Goal: Task Accomplishment & Management: Manage account settings

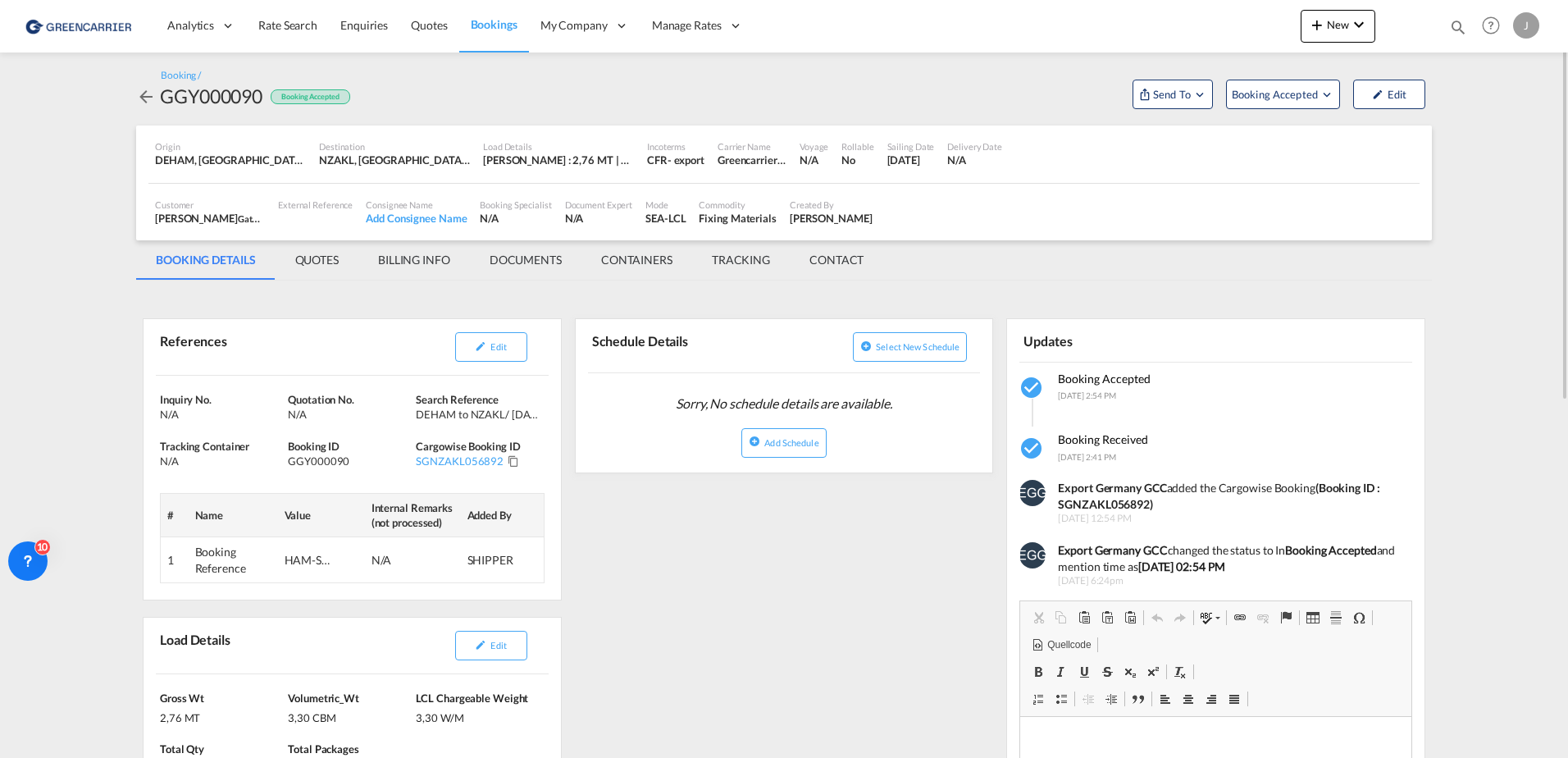
click at [92, 25] on img at bounding box center [80, 25] width 111 height 37
click at [493, 14] on link "Bookings" at bounding box center [493, 25] width 69 height 54
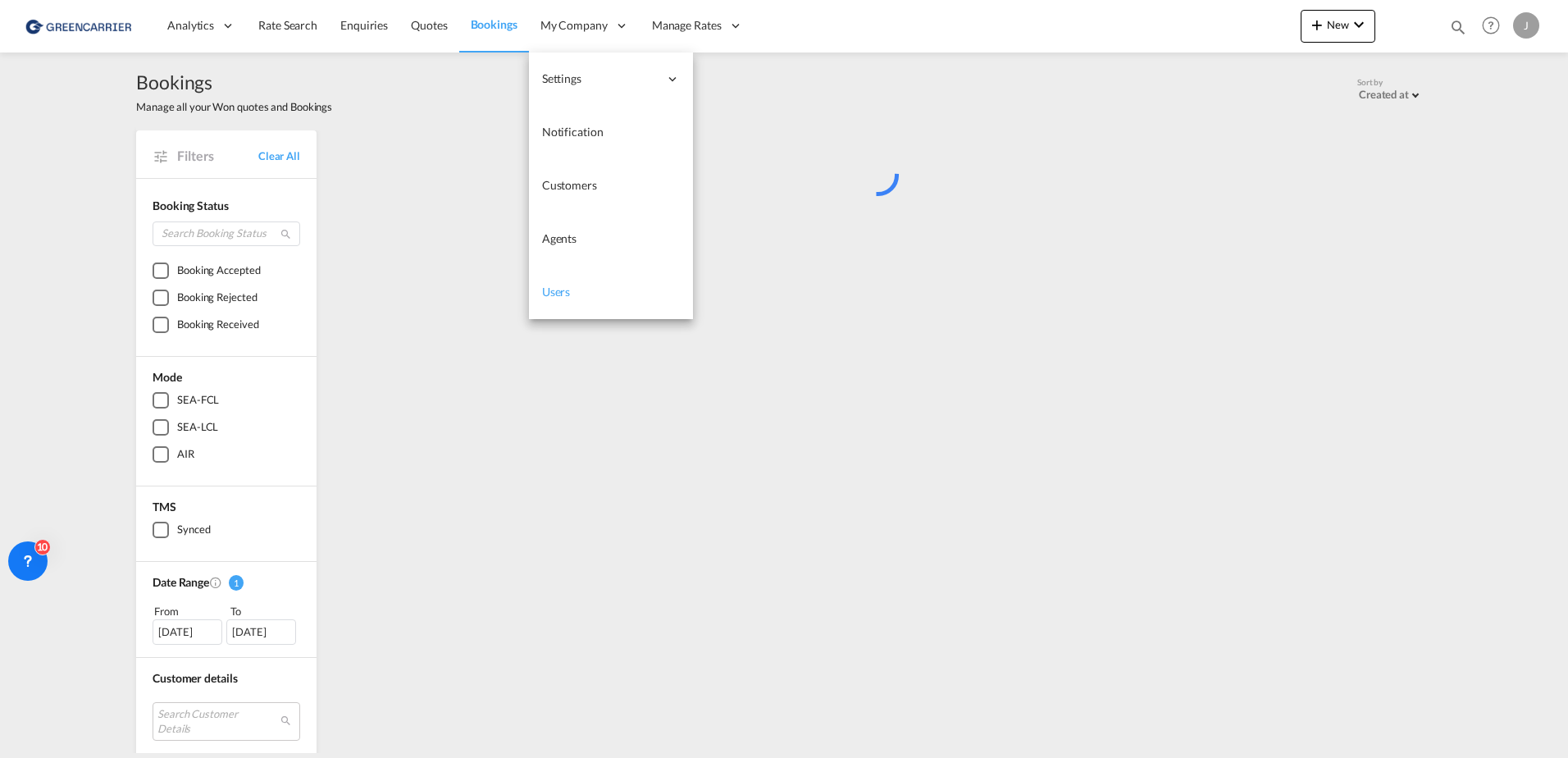
click at [565, 315] on link "Users" at bounding box center [610, 292] width 164 height 54
click at [560, 298] on span "Users" at bounding box center [556, 292] width 29 height 14
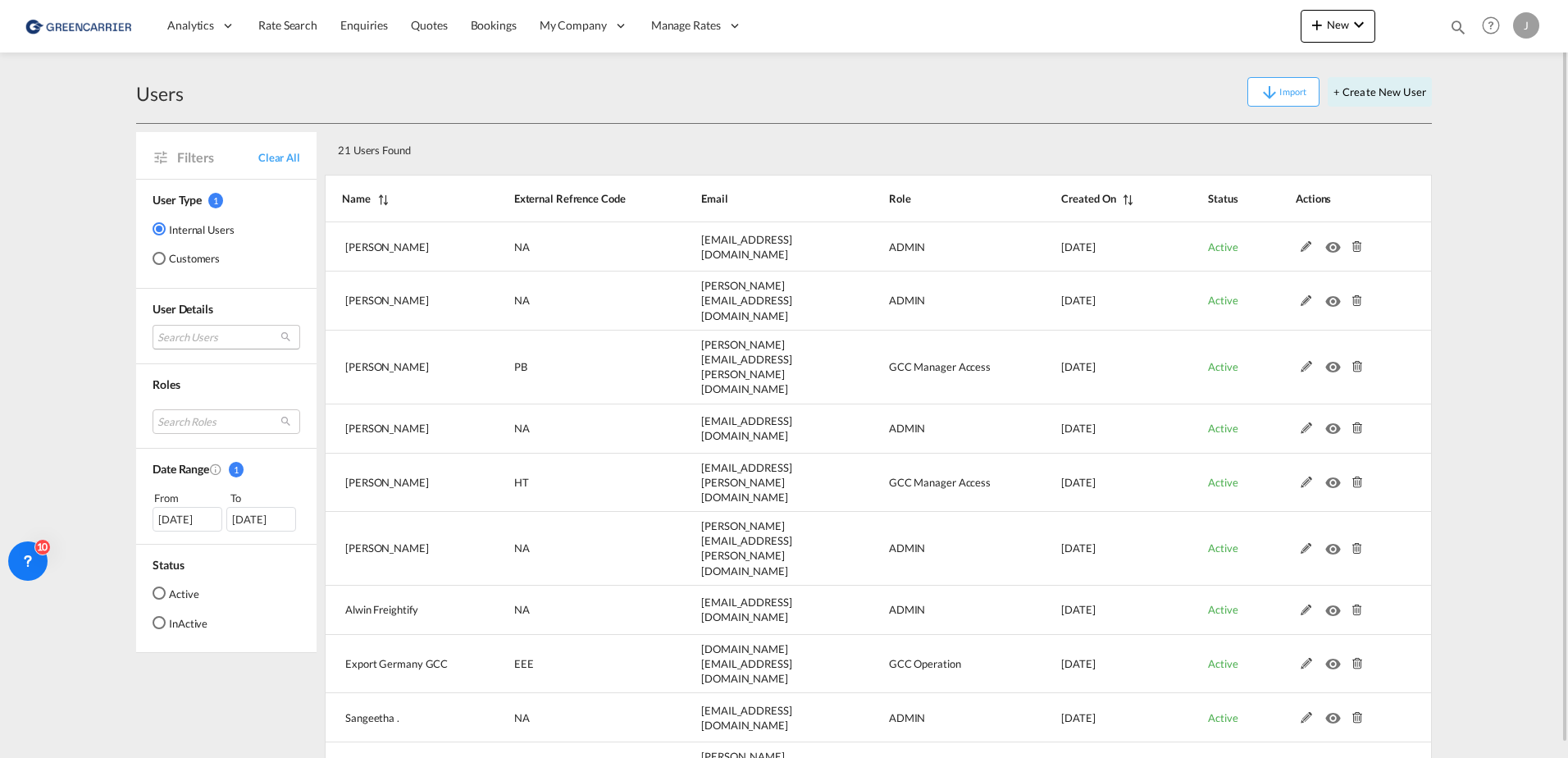
click at [180, 336] on md-select "Search Users [PERSON_NAME] [PERSON_NAME][EMAIL_ADDRESS][DOMAIN_NAME] tamizh Sel…" at bounding box center [227, 337] width 147 height 25
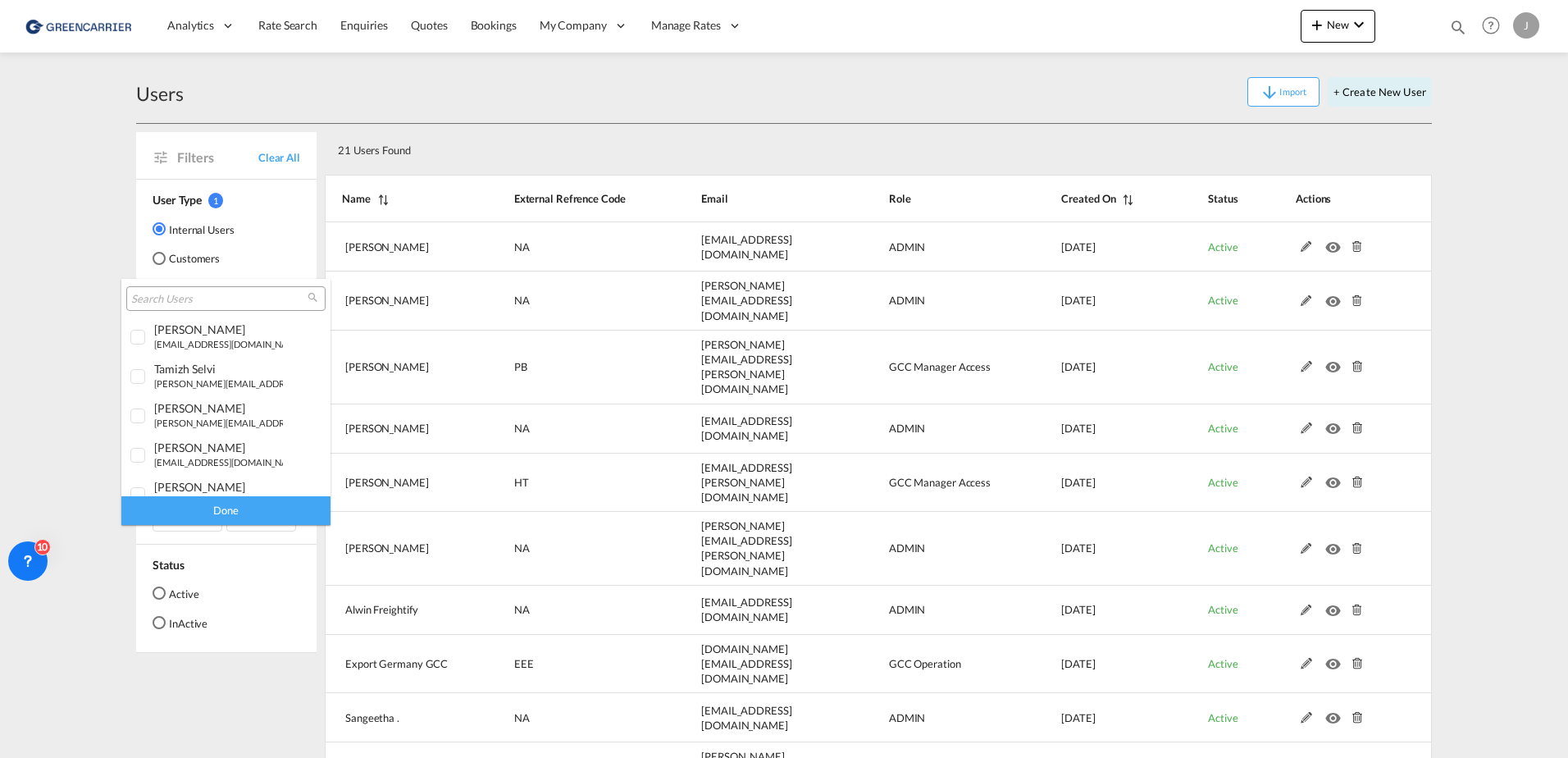
click at [173, 305] on input "search" at bounding box center [219, 300] width 176 height 15
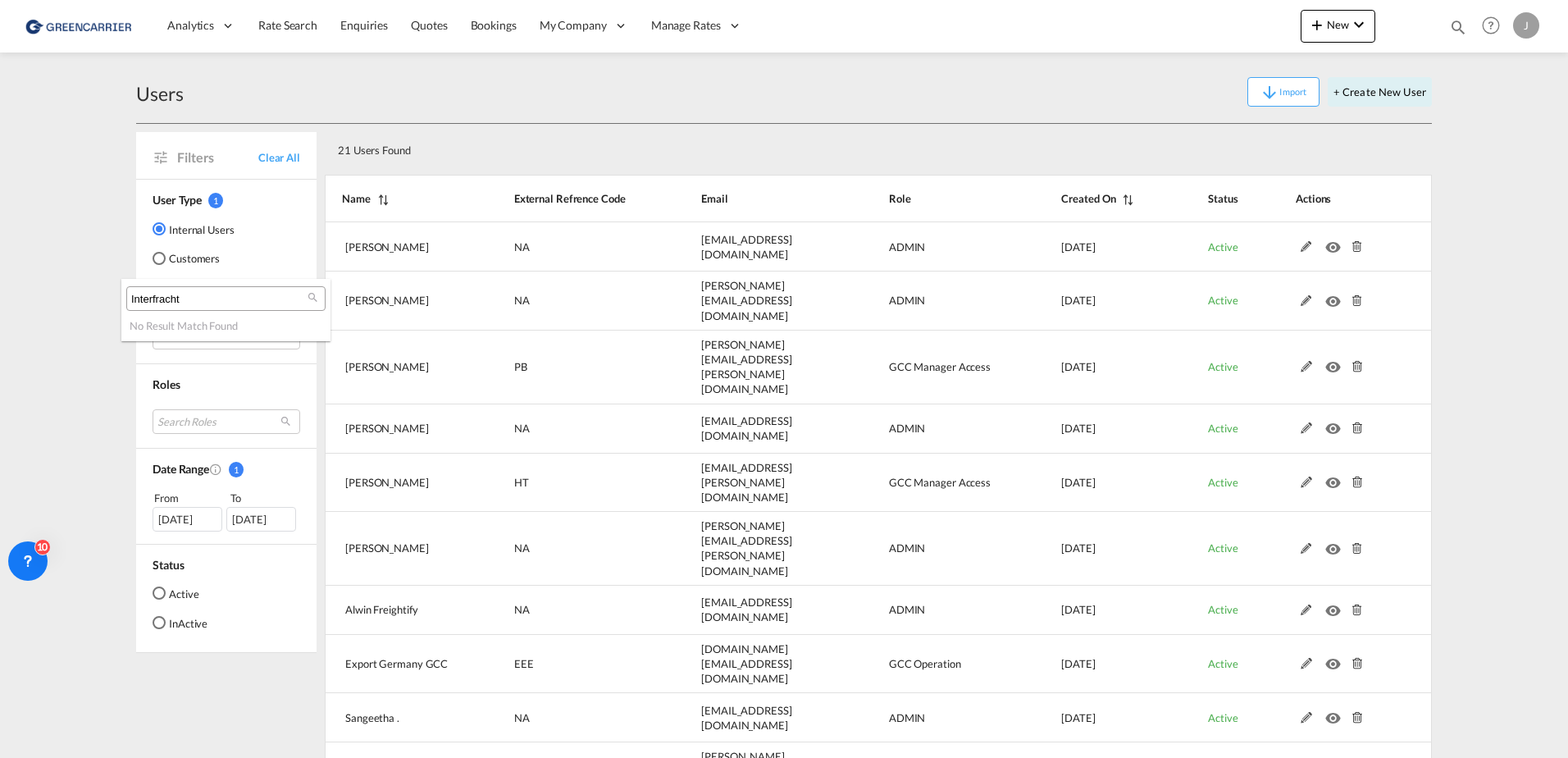
drag, startPoint x: 192, startPoint y: 303, endPoint x: 92, endPoint y: 291, distance: 100.7
click at [92, 291] on body "Analytics Reports Dashboard Rate Search Enquiries Quotes Bookings" at bounding box center [784, 379] width 1568 height 758
type input "kujau"
click at [96, 301] on md-backdrop at bounding box center [784, 379] width 1568 height 758
click at [161, 260] on div "Customers" at bounding box center [159, 258] width 13 height 13
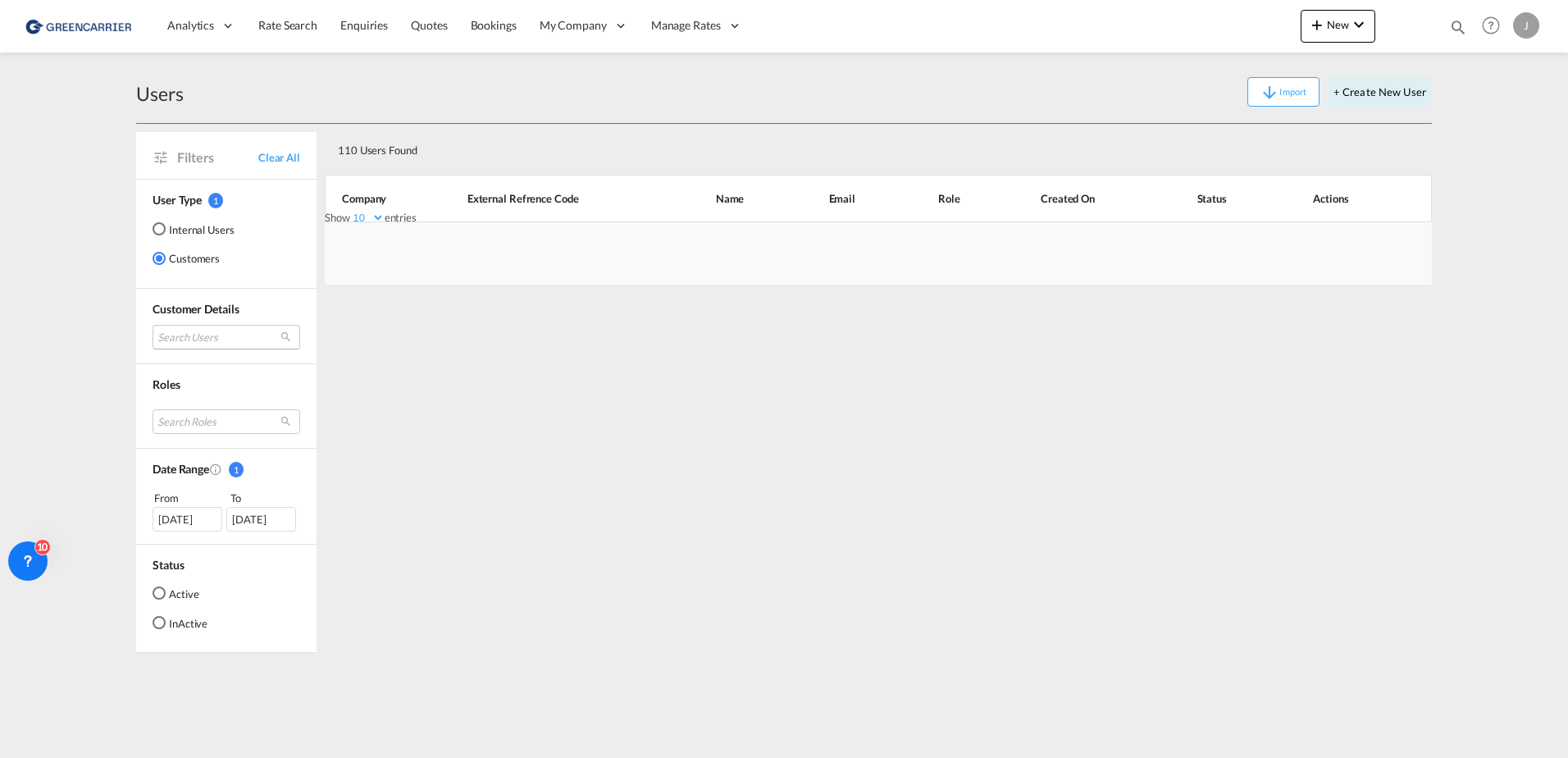
click at [206, 339] on md-select "Search Users" at bounding box center [227, 337] width 147 height 25
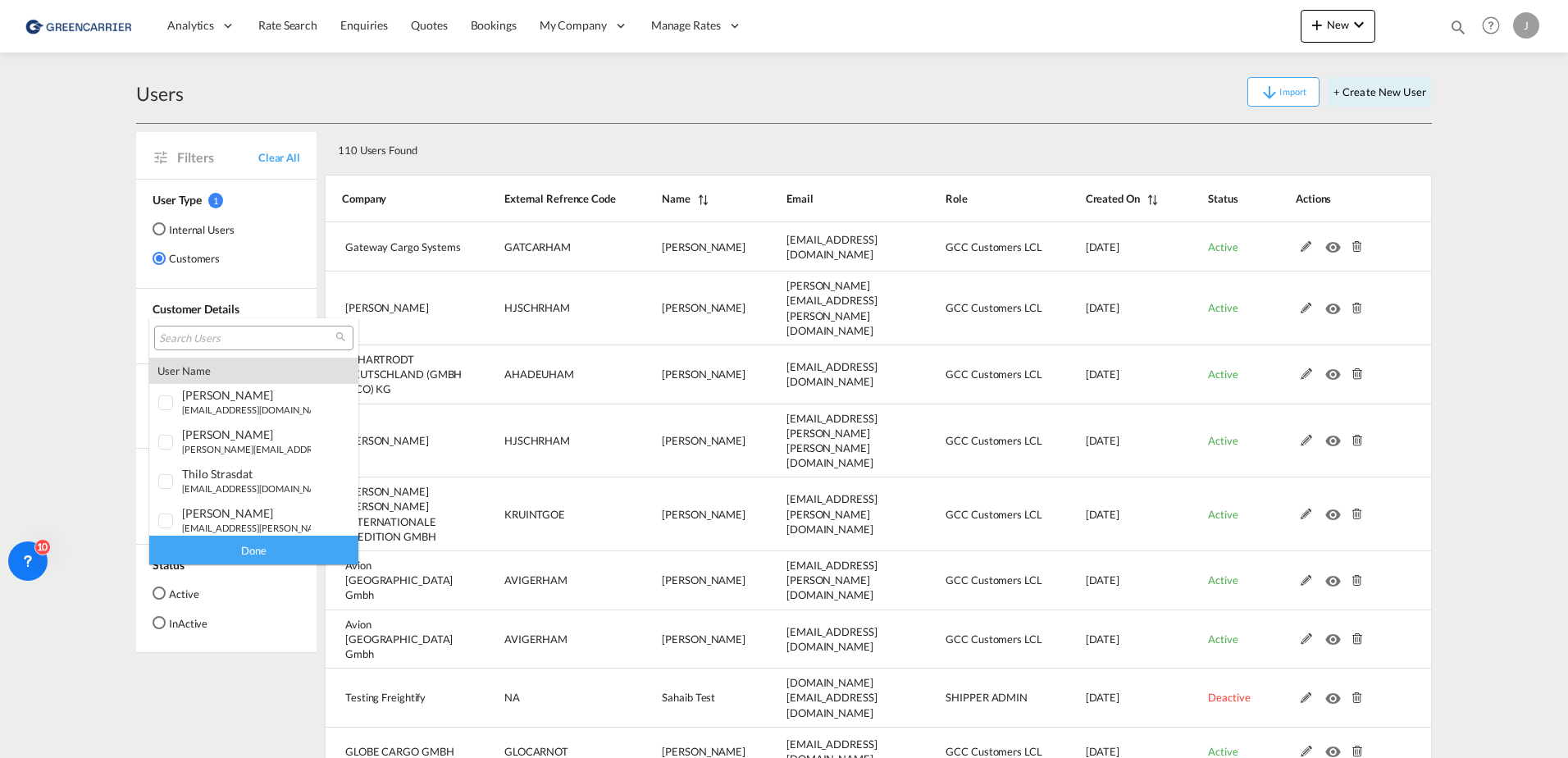
click at [205, 339] on input "search" at bounding box center [247, 338] width 176 height 15
type input "interfracht"
click at [162, 453] on div at bounding box center [166, 450] width 17 height 17
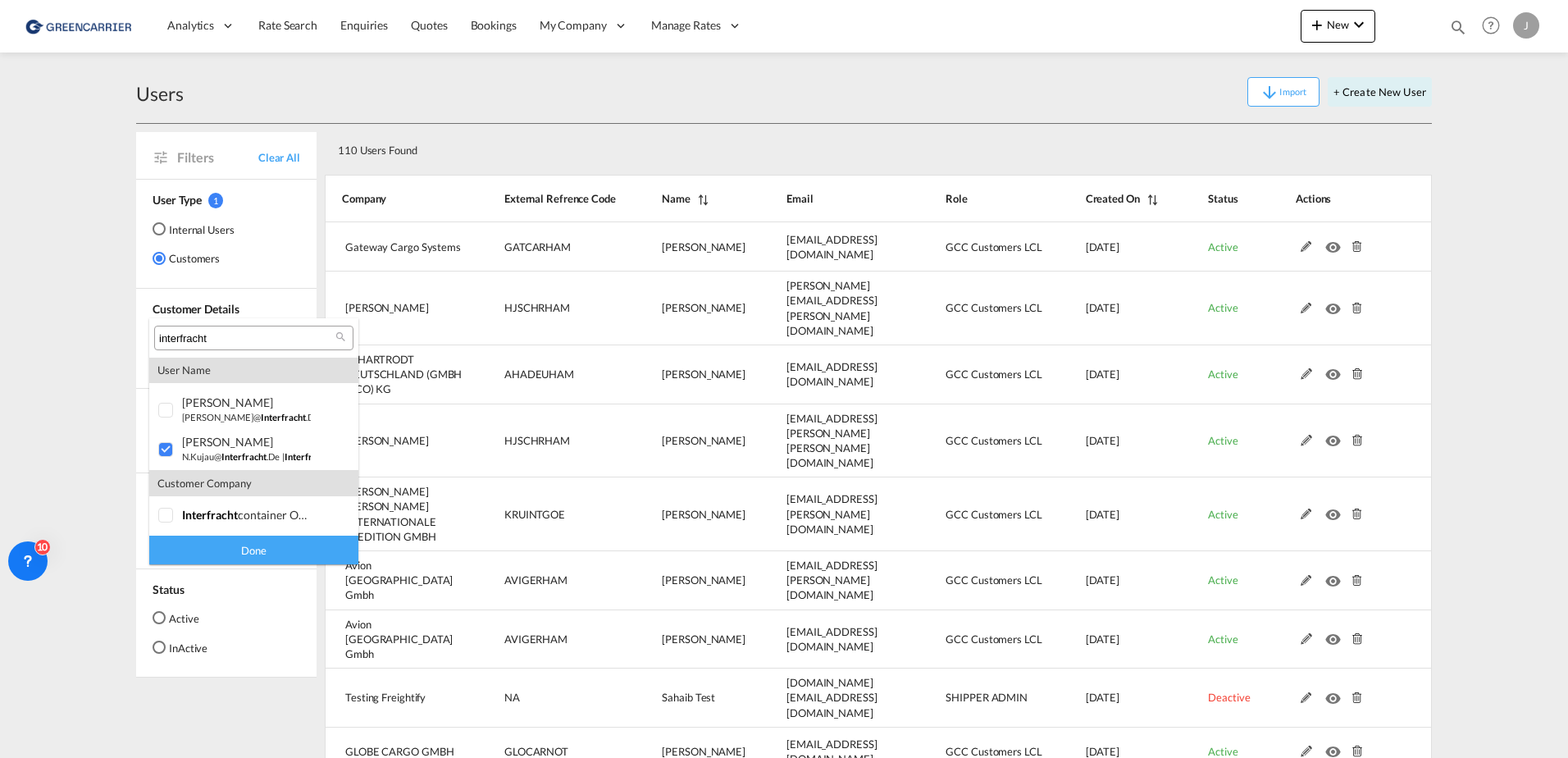
click at [234, 549] on div "Done" at bounding box center [254, 550] width 209 height 29
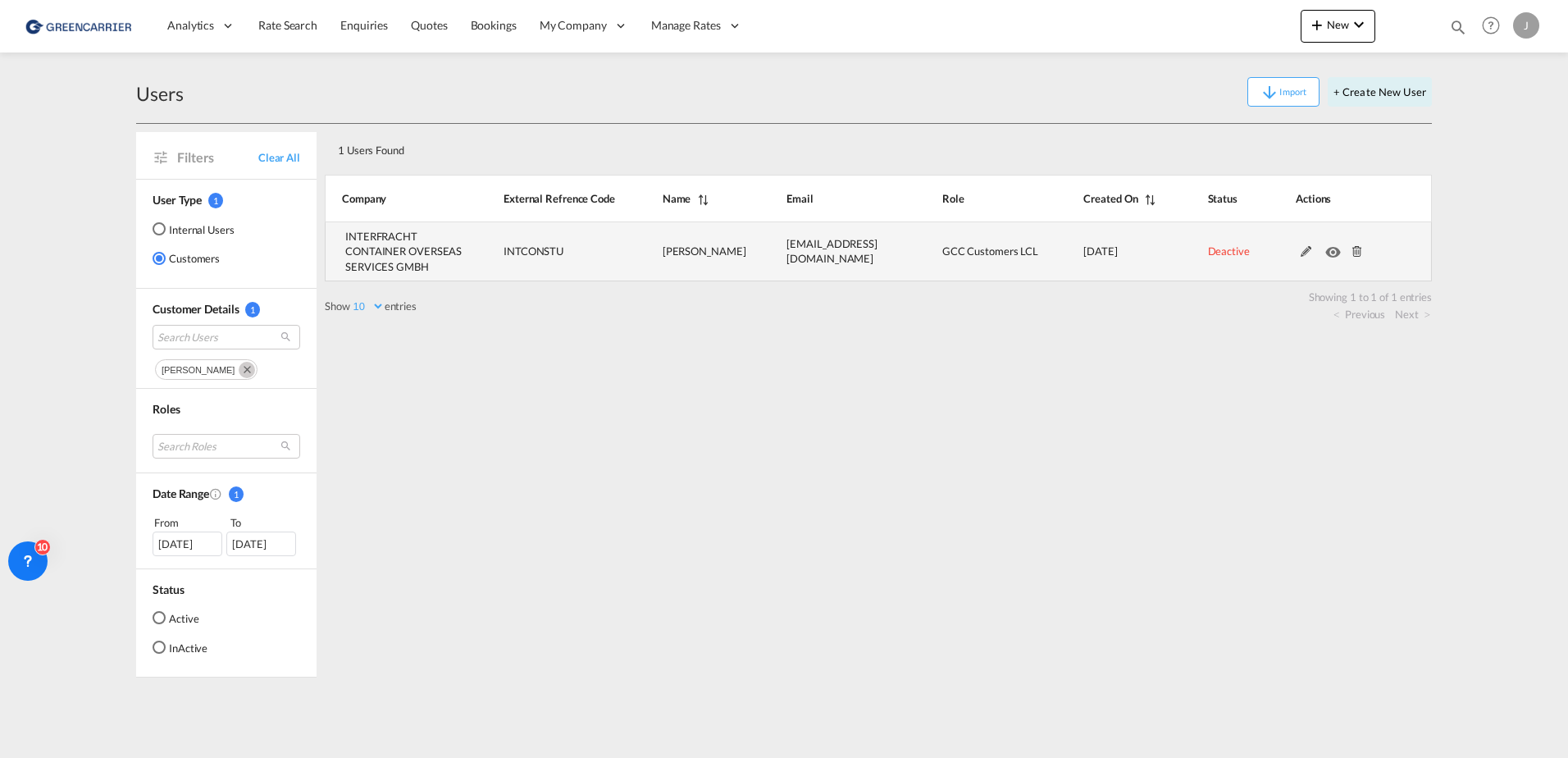
click at [1305, 254] on md-icon at bounding box center [1306, 251] width 21 height 11
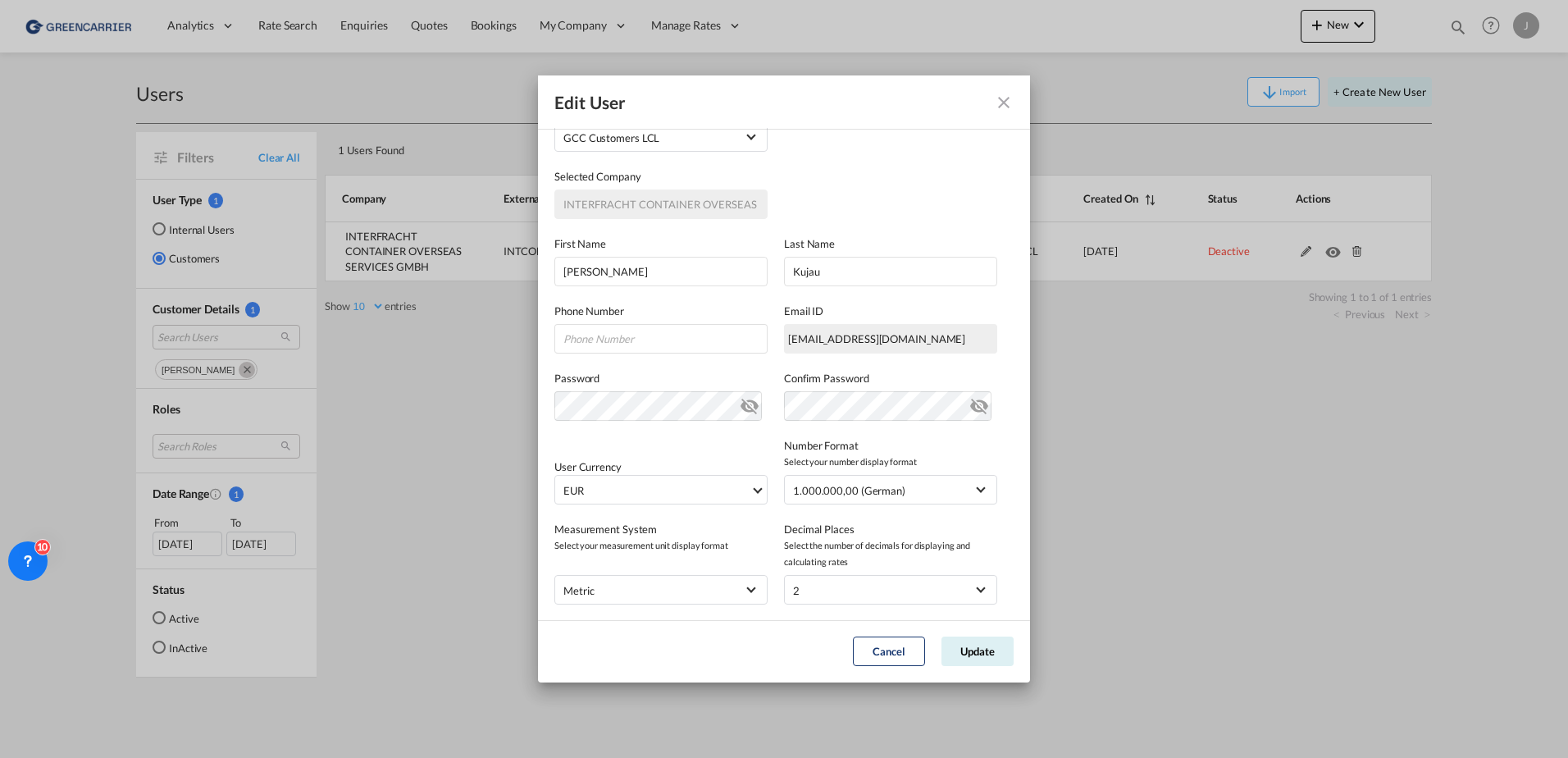
scroll to position [180, 0]
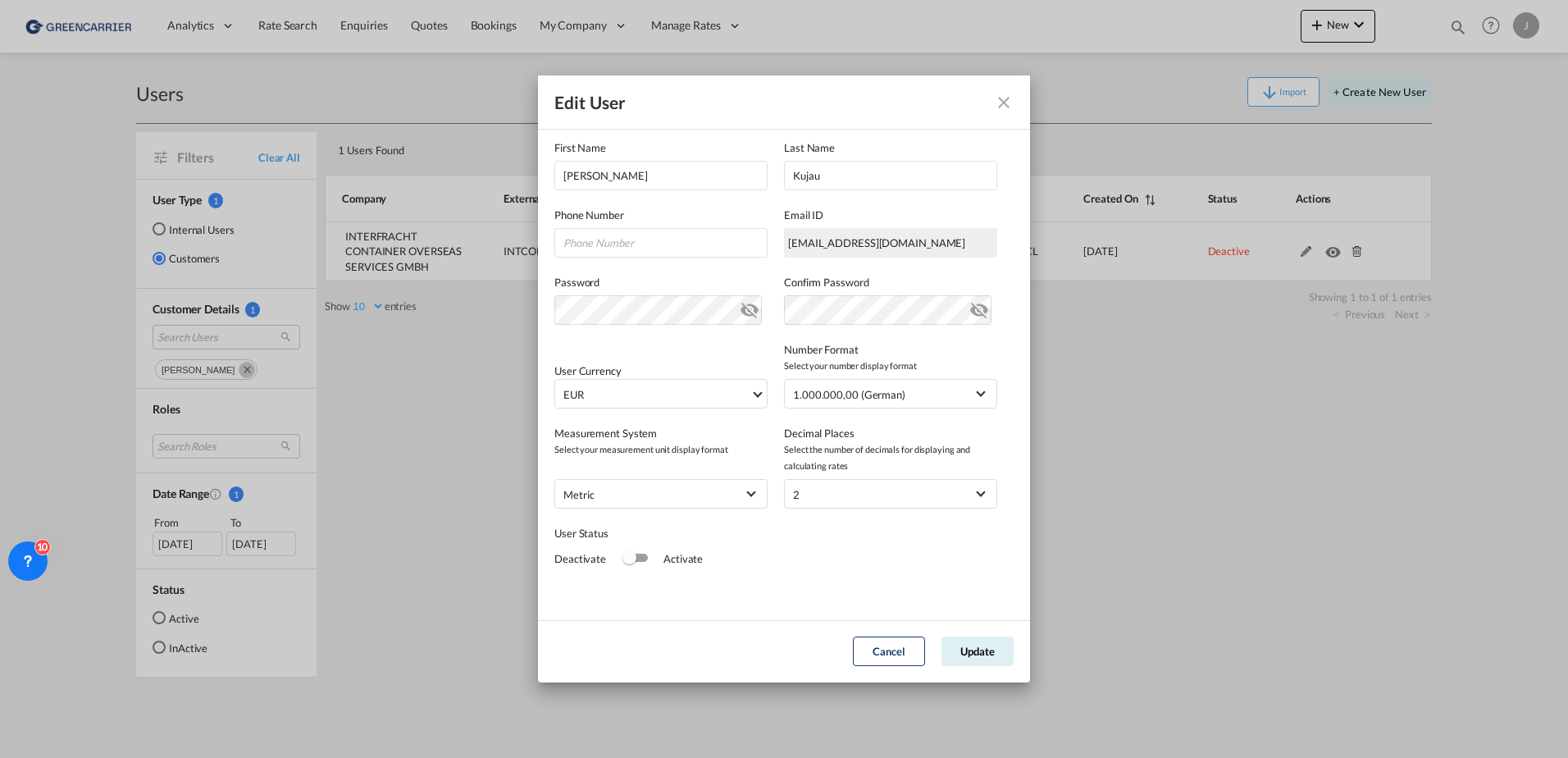
click at [632, 555] on div "Switch 1" at bounding box center [629, 558] width 14 height 14
click at [969, 308] on md-icon "icon-eye-off" at bounding box center [979, 307] width 19 height 19
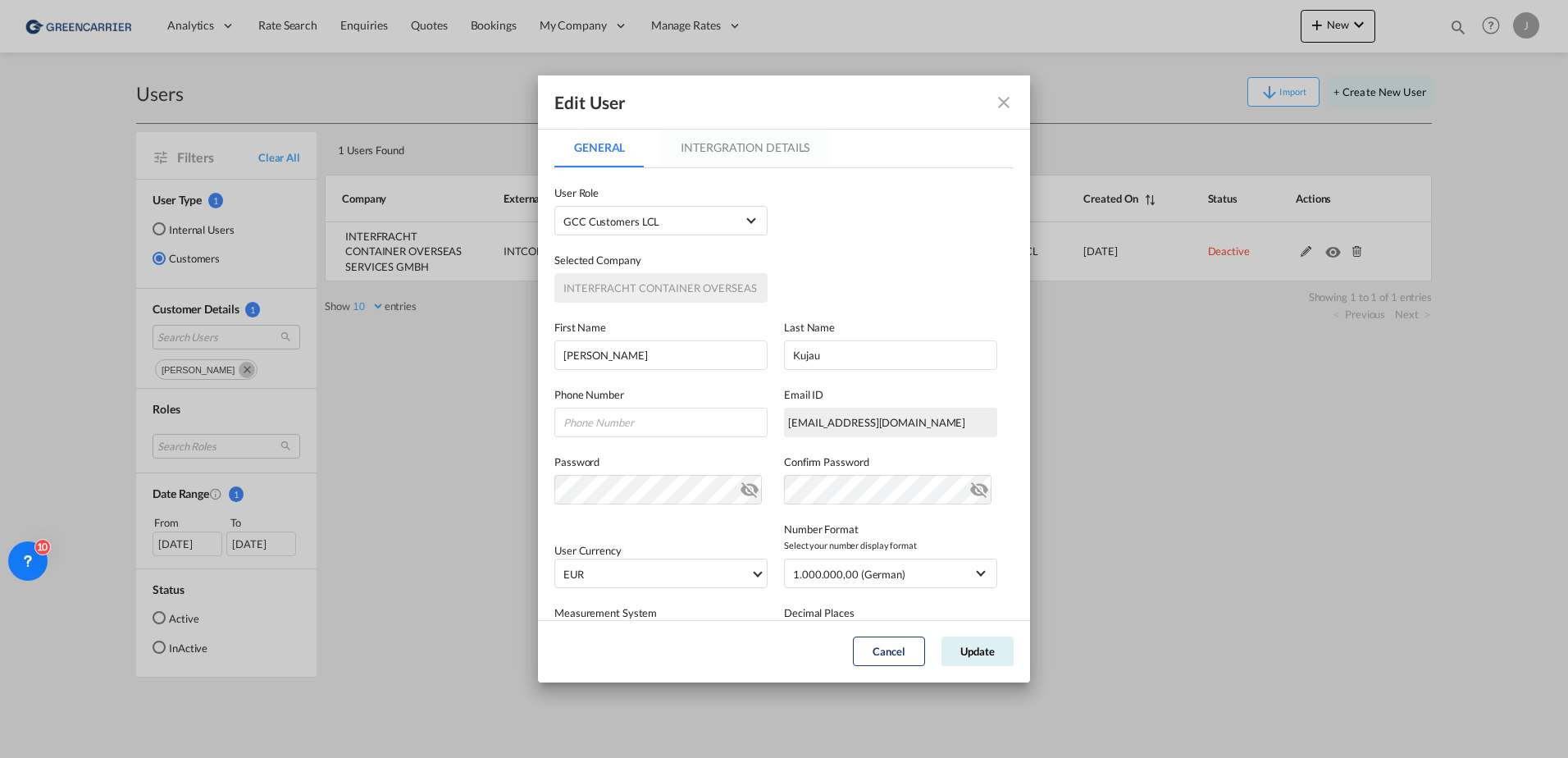
click at [747, 140] on md-tab-item "Intergration Details" at bounding box center [744, 148] width 168 height 40
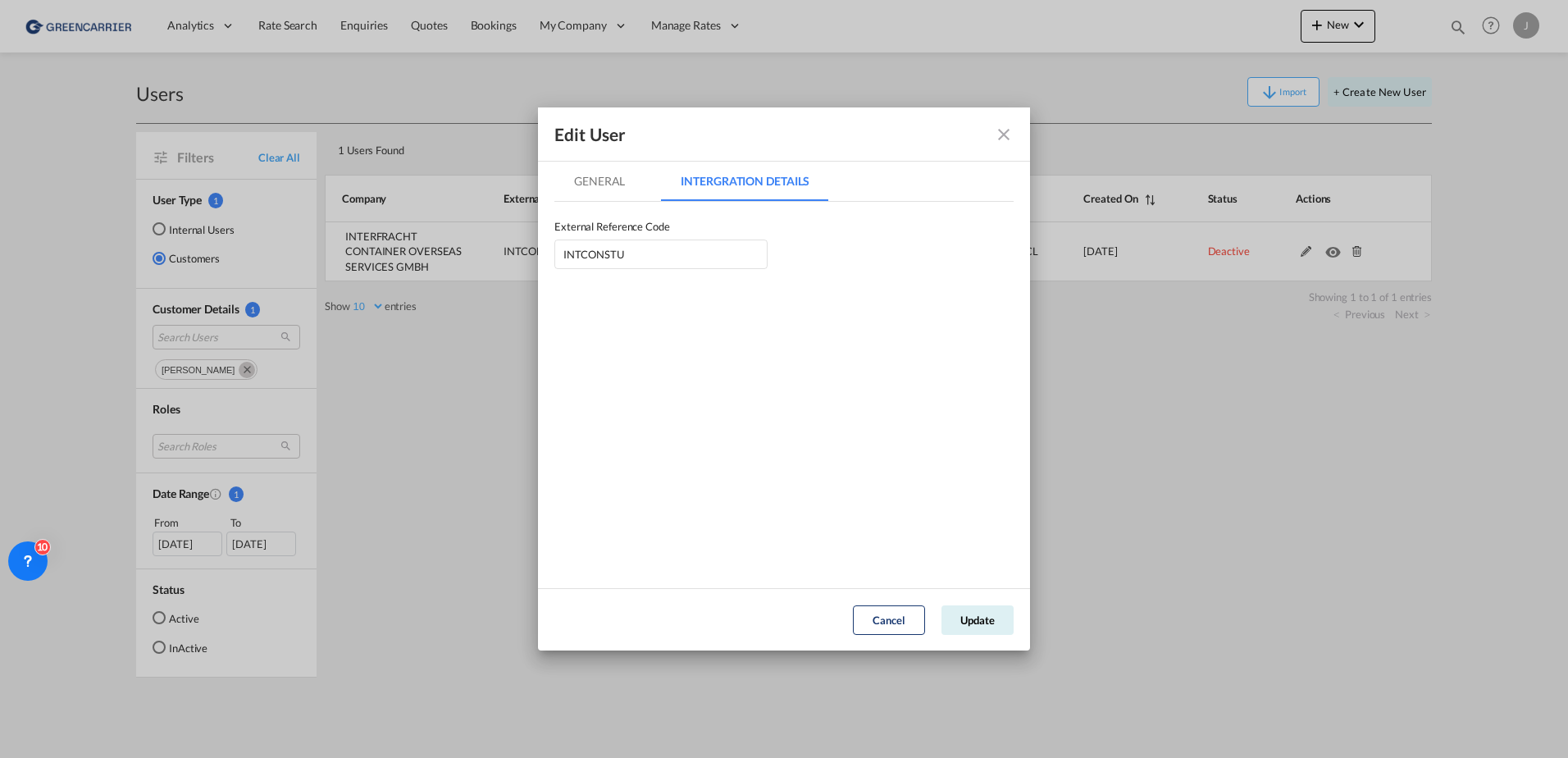
click at [613, 178] on md-tab-item "General" at bounding box center [599, 181] width 90 height 40
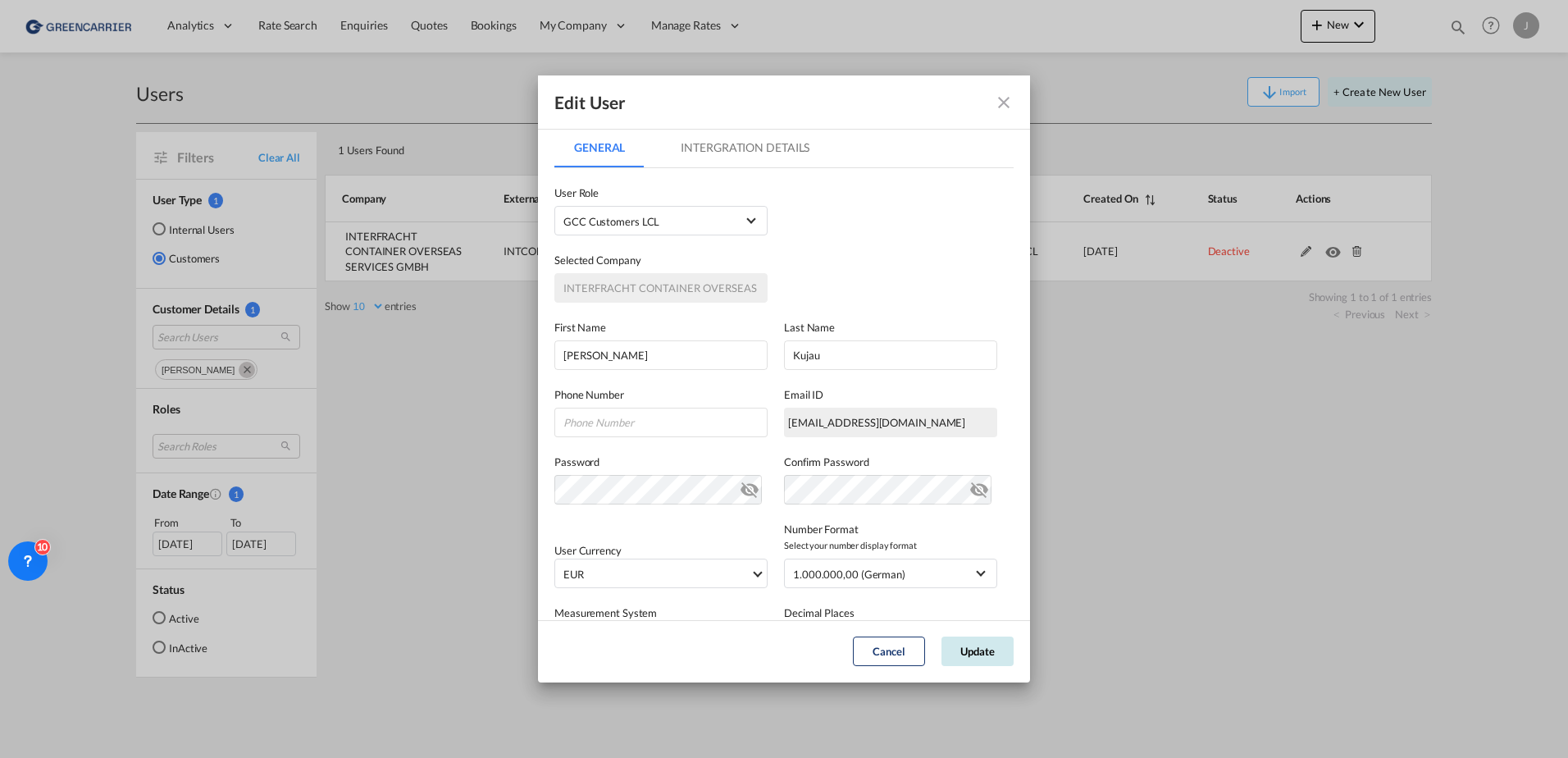
click at [982, 653] on button "Update" at bounding box center [977, 652] width 72 height 30
